Goal: Find specific page/section: Find specific page/section

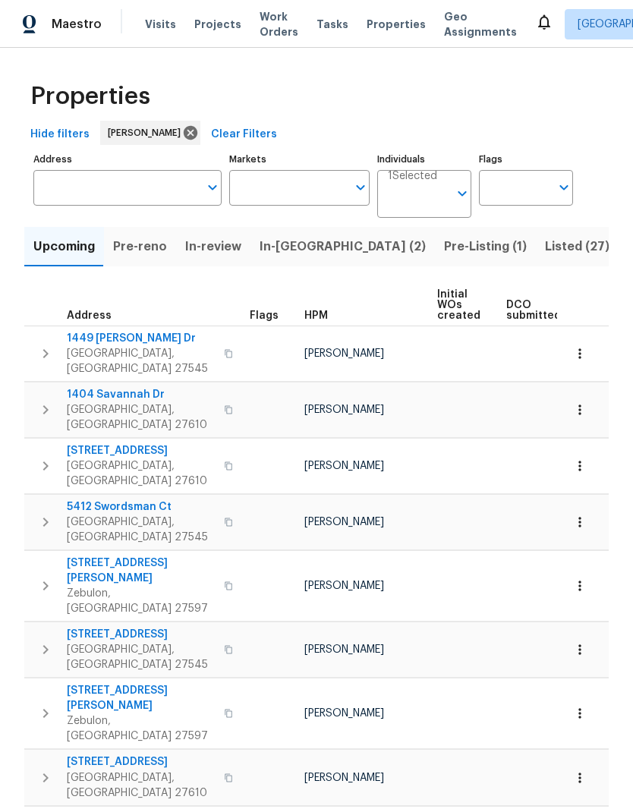
click at [65, 191] on input "Address" at bounding box center [115, 188] width 165 height 36
click at [106, 185] on input "Address" at bounding box center [115, 188] width 165 height 36
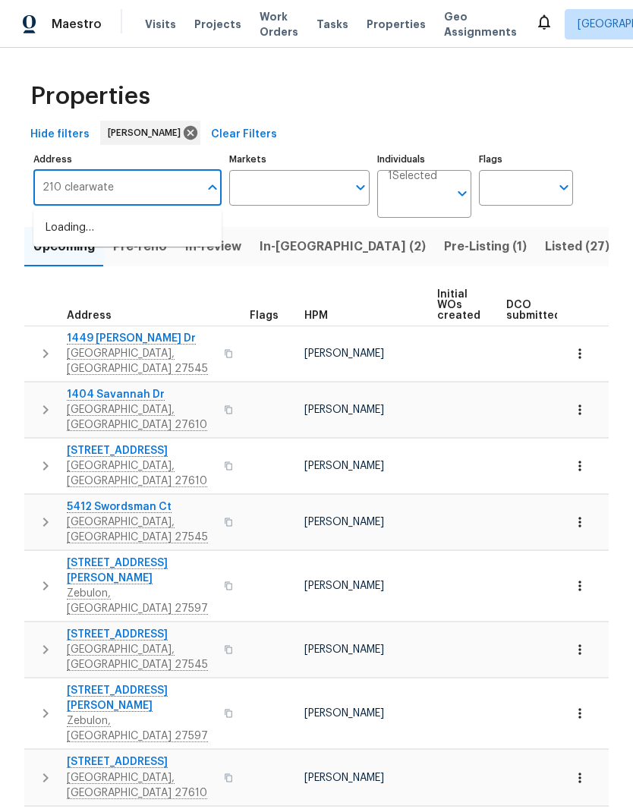
type input "210 clearwater"
click at [85, 230] on li "[STREET_ADDRESS]" at bounding box center [127, 229] width 188 height 26
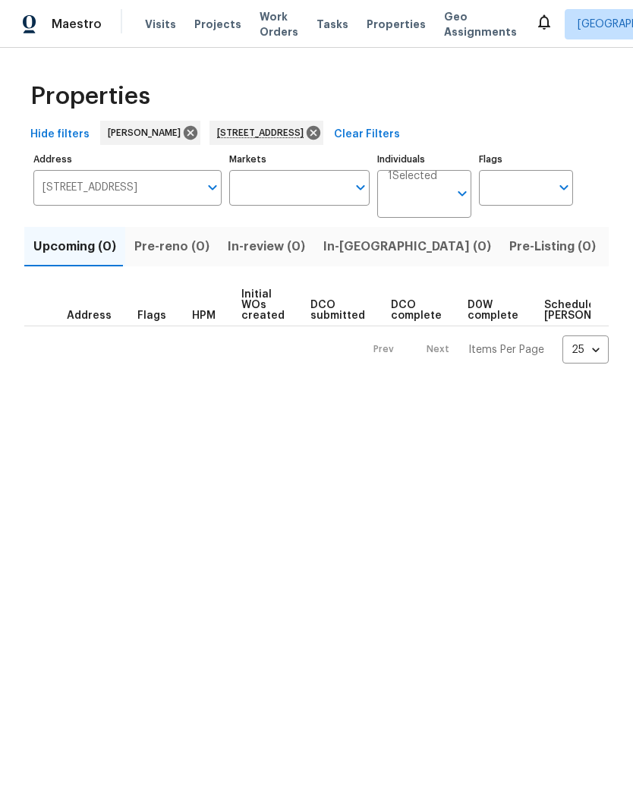
click at [614, 241] on span "Listed (1)" at bounding box center [641, 246] width 55 height 21
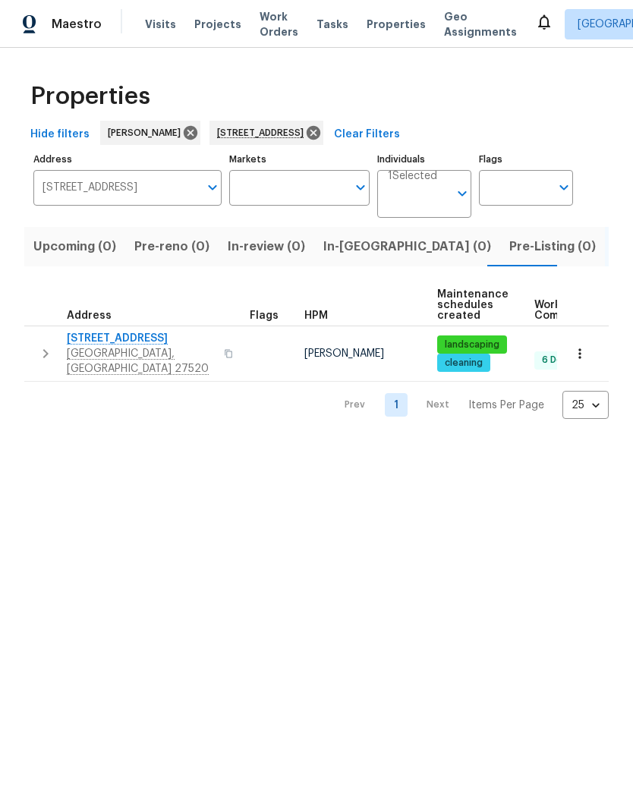
click at [110, 345] on span "[STREET_ADDRESS]" at bounding box center [141, 338] width 148 height 15
click at [589, 348] on button "button" at bounding box center [579, 353] width 33 height 33
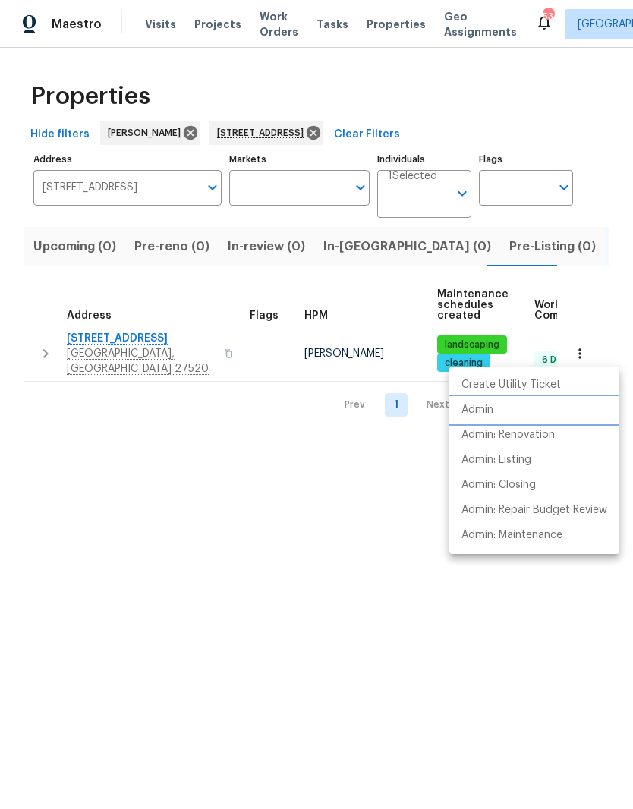
click at [552, 409] on li "Admin" at bounding box center [534, 410] width 170 height 25
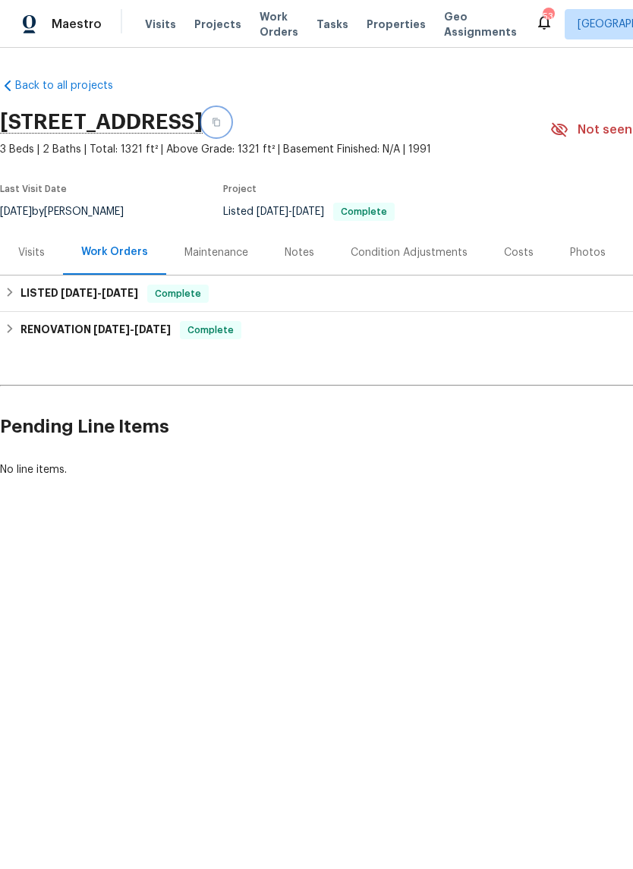
click at [230, 119] on button "button" at bounding box center [216, 122] width 27 height 27
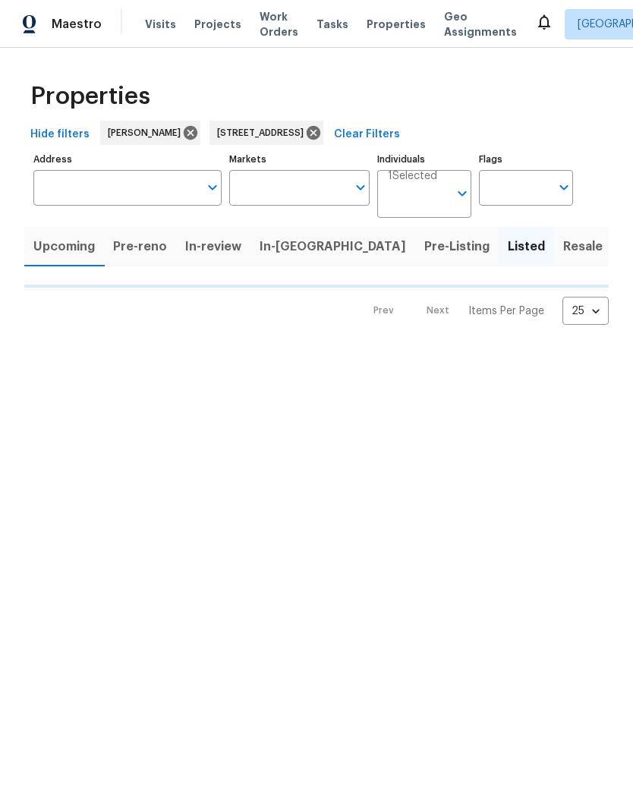
type input "[STREET_ADDRESS]"
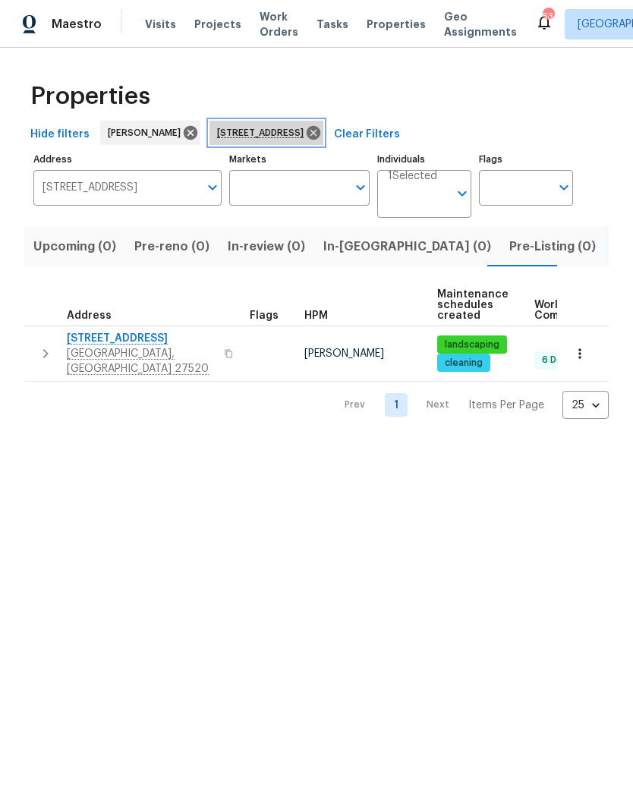
click at [323, 144] on div "[STREET_ADDRESS]" at bounding box center [266, 133] width 114 height 24
click at [320, 134] on icon at bounding box center [314, 133] width 14 height 14
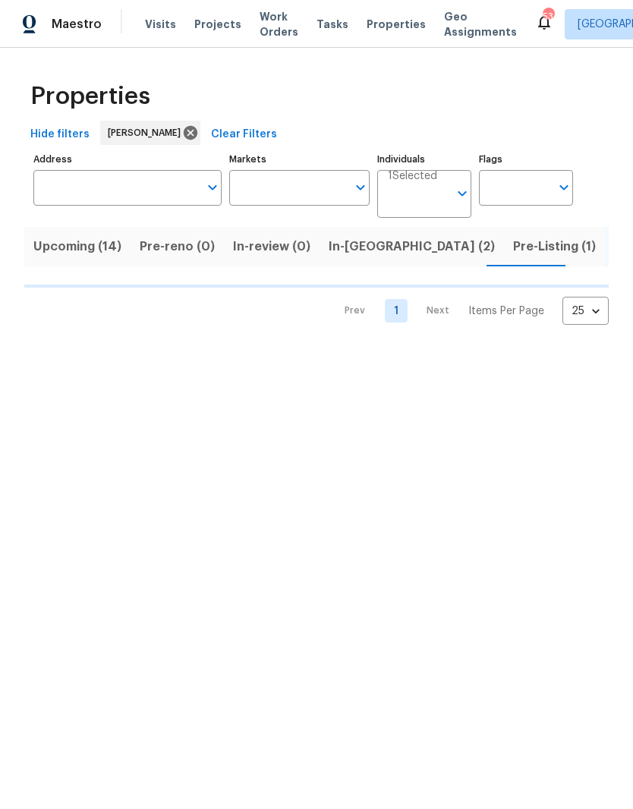
click at [361, 253] on span "In-[GEOGRAPHIC_DATA] (2)" at bounding box center [412, 246] width 166 height 21
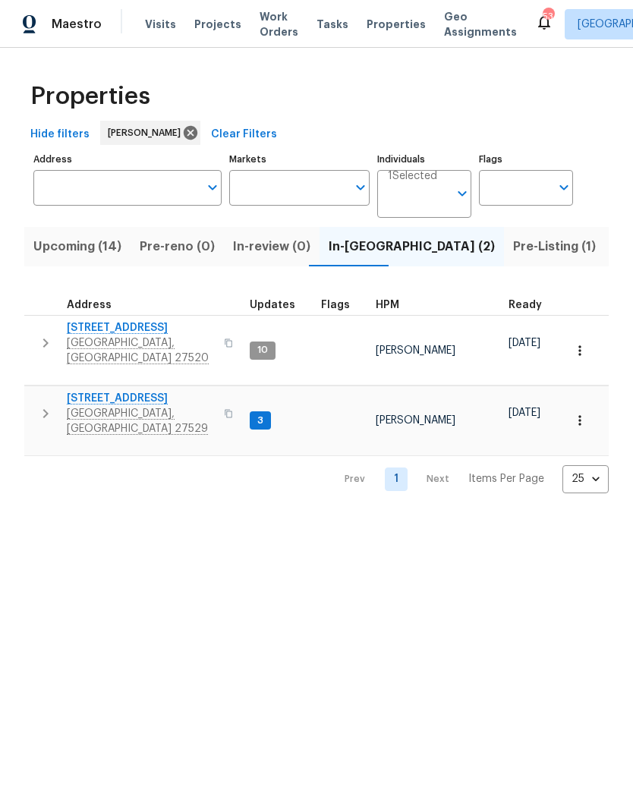
click at [128, 344] on span "[GEOGRAPHIC_DATA], [GEOGRAPHIC_DATA] 27520" at bounding box center [141, 350] width 148 height 30
click at [581, 347] on icon "button" at bounding box center [579, 350] width 15 height 15
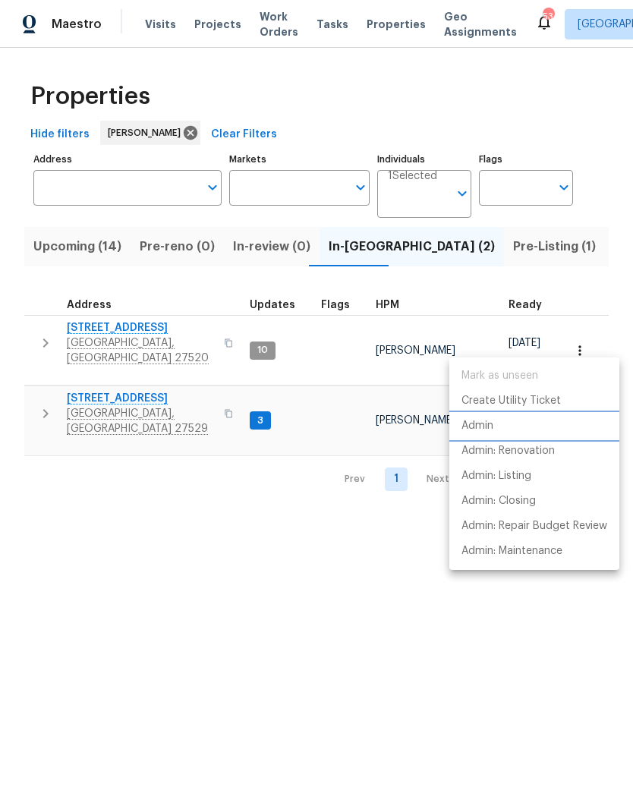
click at [560, 432] on li "Admin" at bounding box center [534, 426] width 170 height 25
